Goal: Task Accomplishment & Management: Complete application form

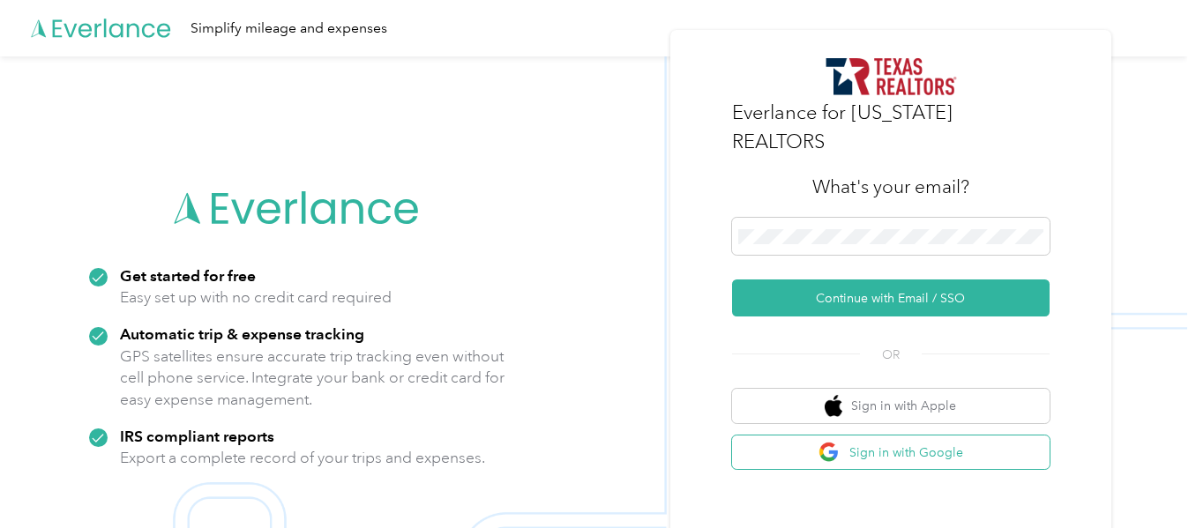
click at [923, 443] on button "Sign in with Google" at bounding box center [890, 453] width 317 height 34
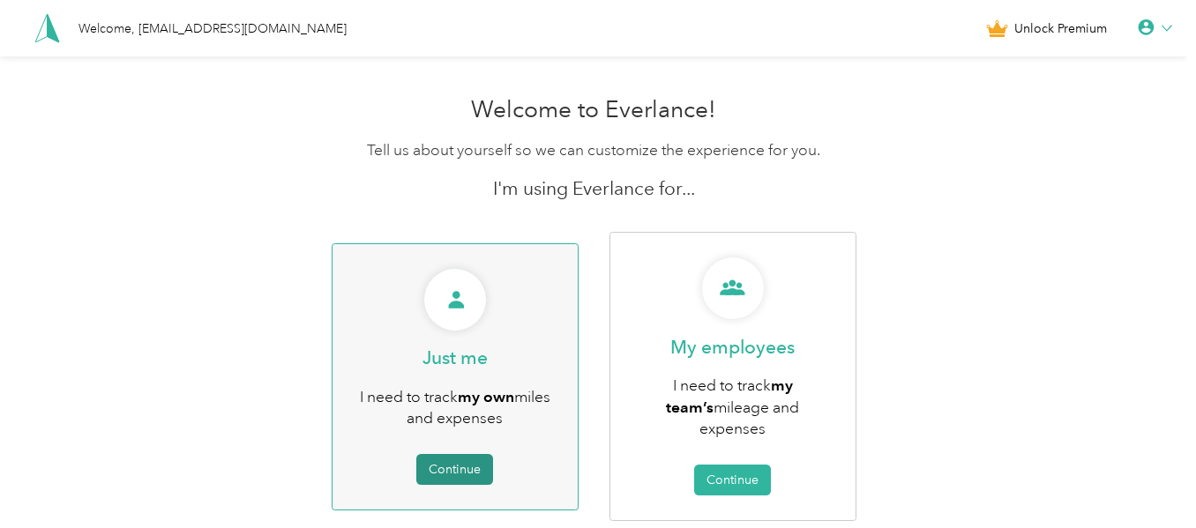
click at [459, 454] on button "Continue" at bounding box center [454, 469] width 77 height 31
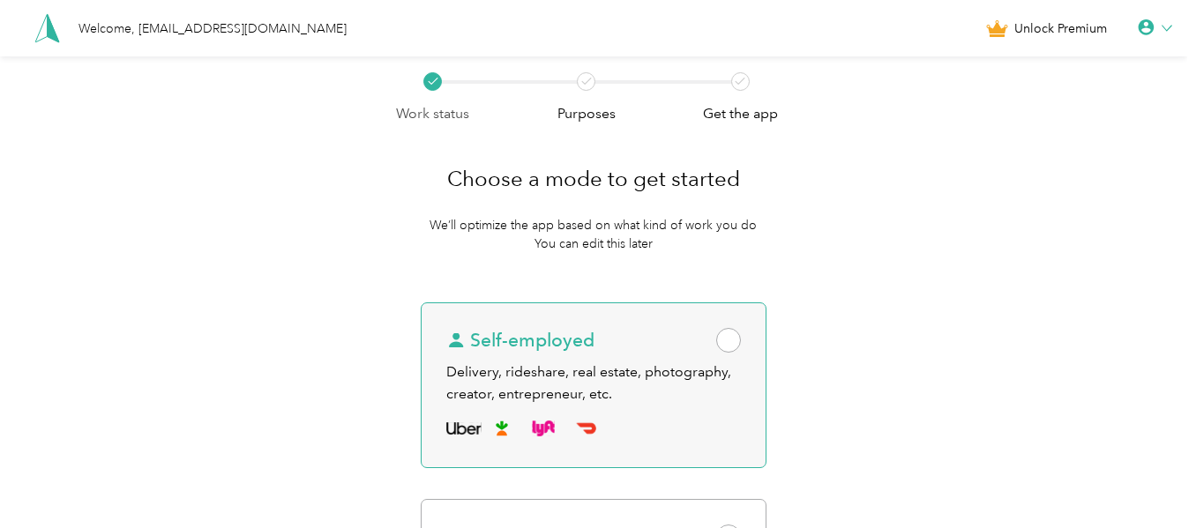
click at [740, 346] on span at bounding box center [728, 340] width 25 height 25
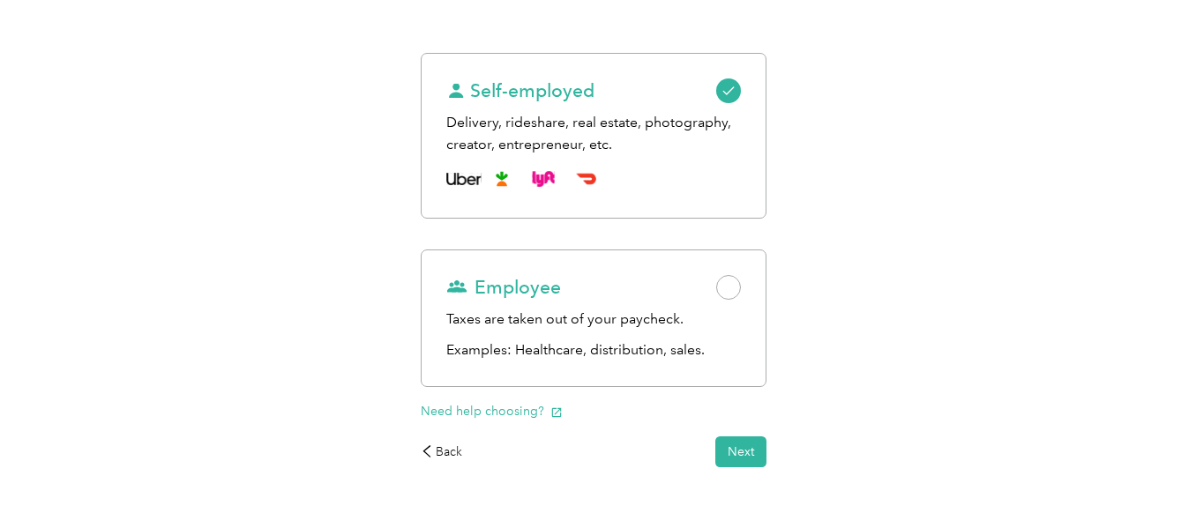
scroll to position [265, 0]
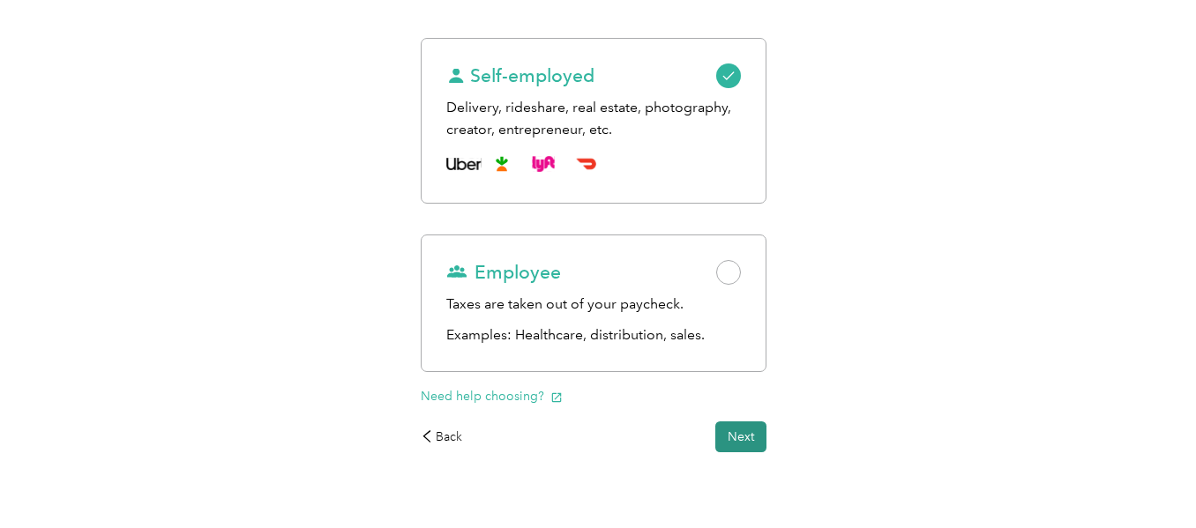
click at [743, 429] on button "Next" at bounding box center [740, 436] width 51 height 31
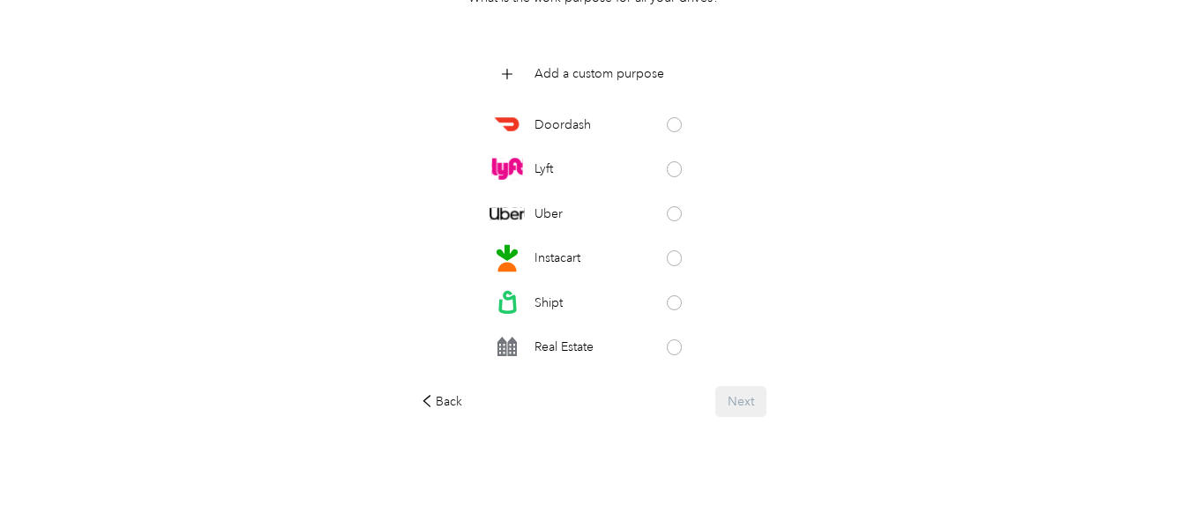
scroll to position [227, 0]
click at [667, 347] on span at bounding box center [675, 347] width 16 height 16
click at [755, 401] on button "Next" at bounding box center [740, 401] width 51 height 31
